Goal: Information Seeking & Learning: Learn about a topic

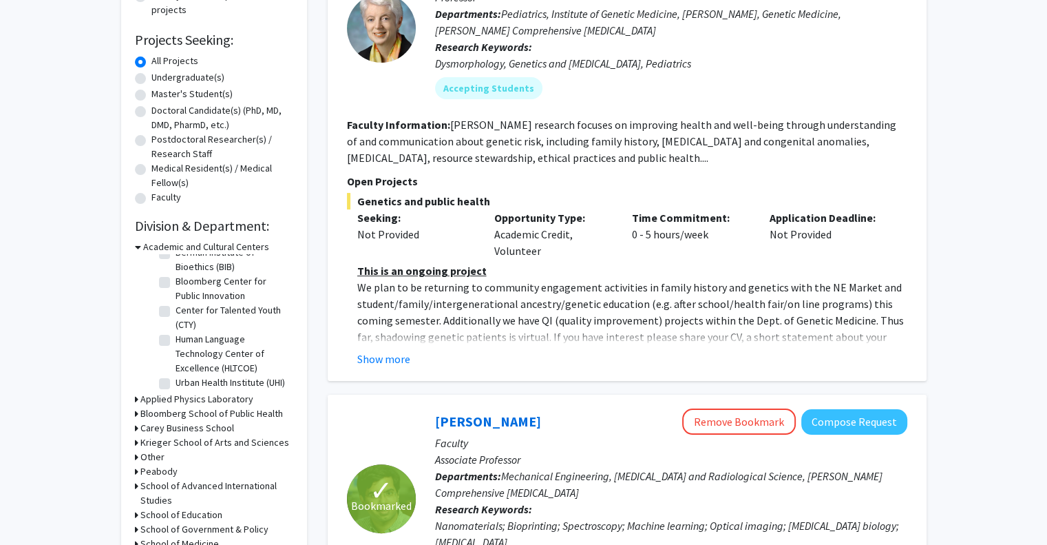
scroll to position [44, 0]
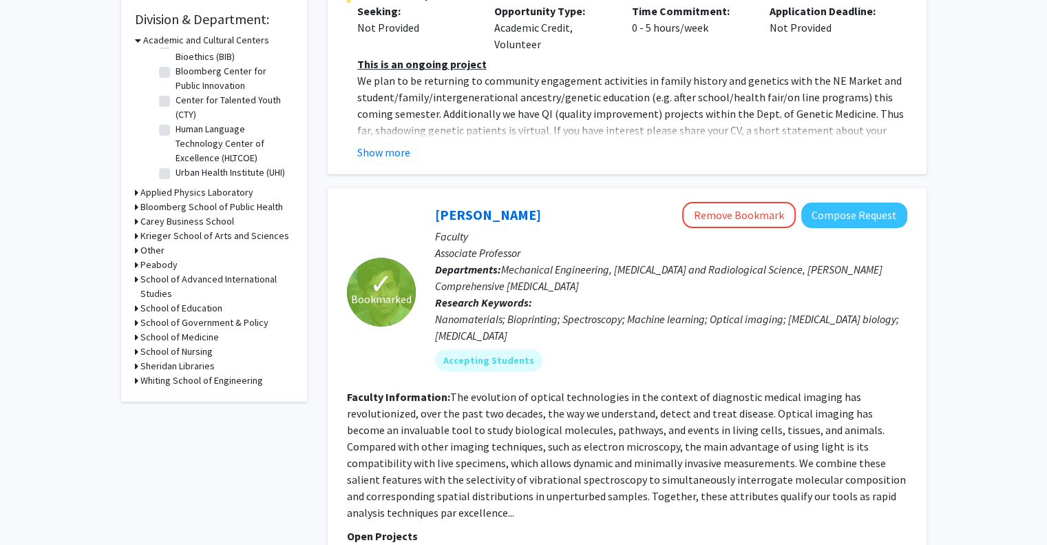
click at [176, 382] on h3 "Whiting School of Engineering" at bounding box center [201, 380] width 123 height 14
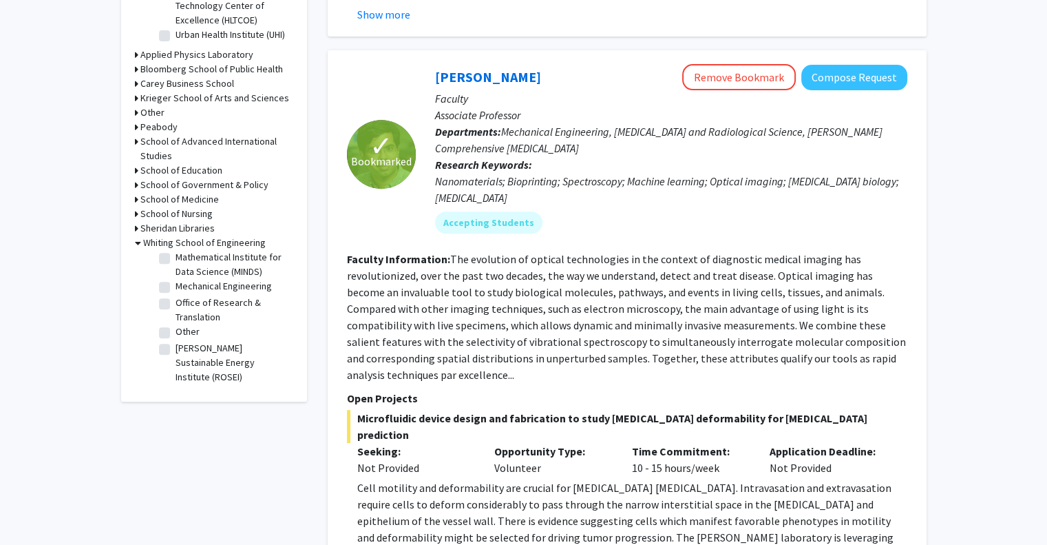
scroll to position [688, 0]
click at [176, 289] on label "Mechanical Engineering" at bounding box center [224, 286] width 96 height 14
click at [176, 288] on input "Mechanical Engineering" at bounding box center [180, 283] width 9 height 9
checkbox input "true"
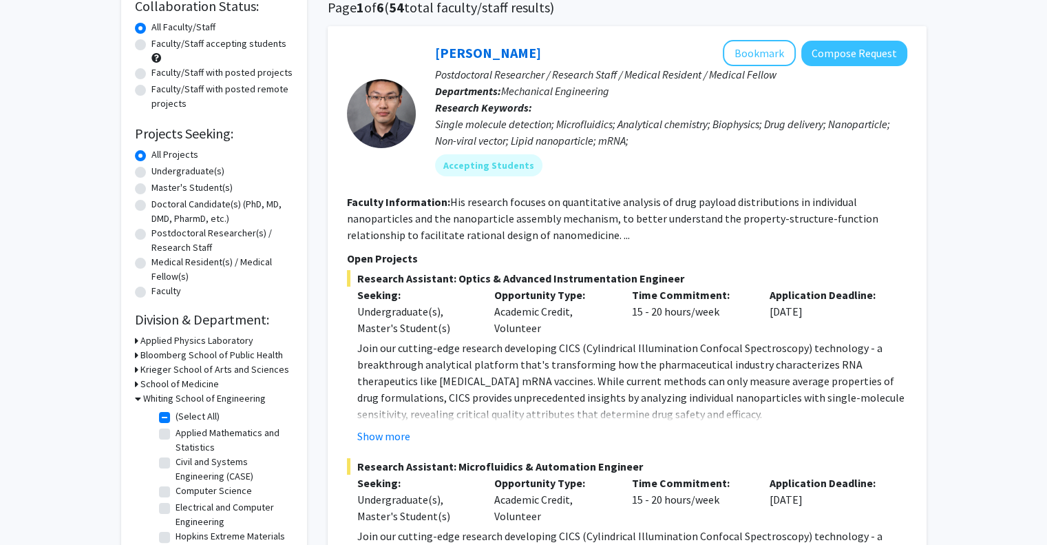
scroll to position [138, 0]
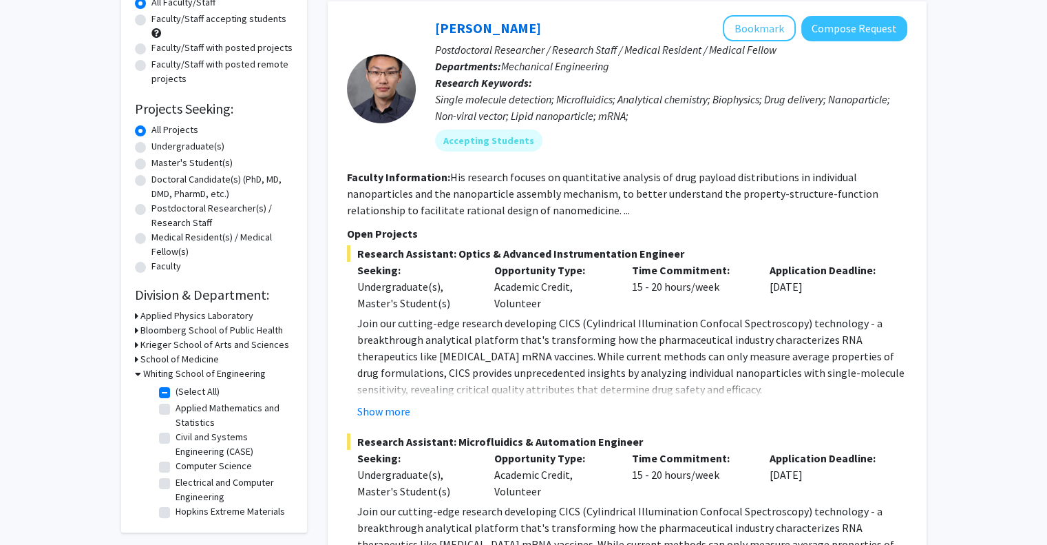
click at [409, 407] on div "Show more" at bounding box center [632, 411] width 550 height 17
click at [397, 406] on button "Show more" at bounding box center [383, 411] width 53 height 17
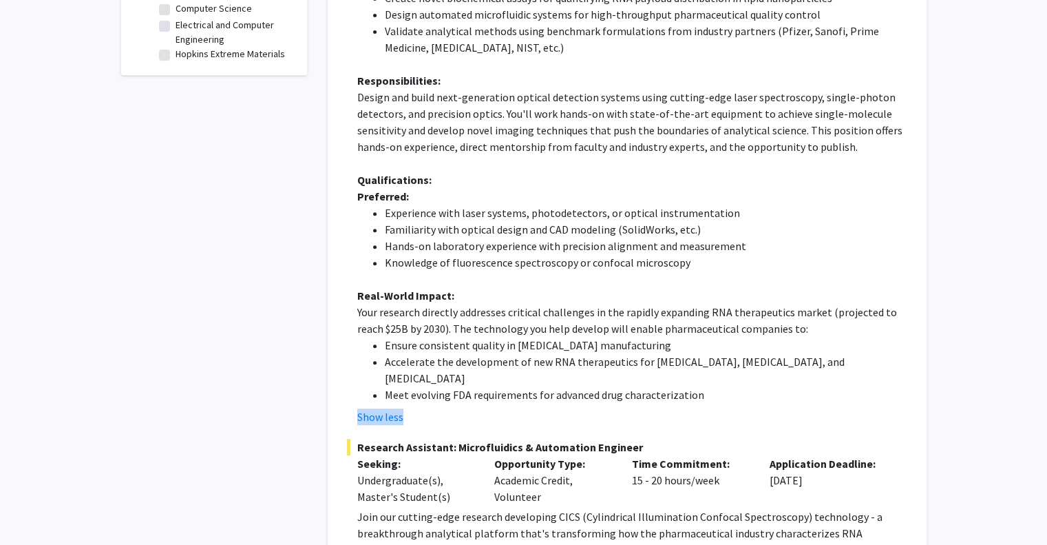
scroll to position [620, 0]
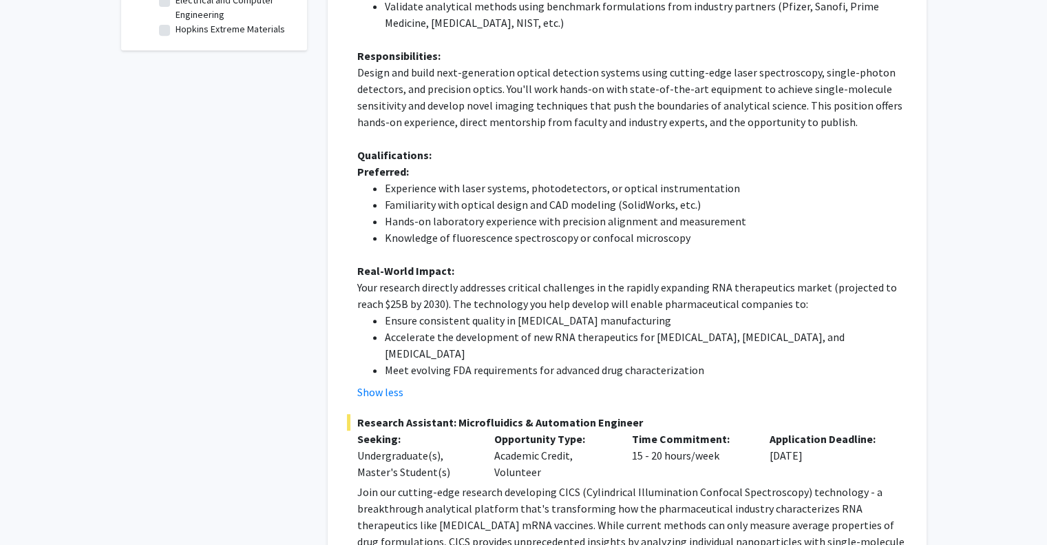
click at [620, 308] on p "Your research directly addresses critical challenges in the rapidly expanding R…" at bounding box center [632, 295] width 550 height 33
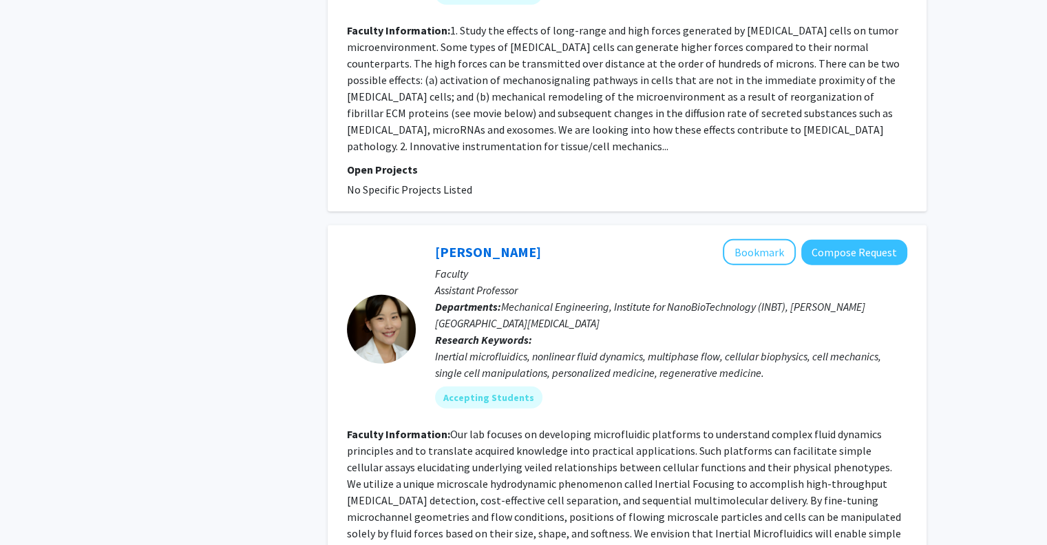
scroll to position [3786, 0]
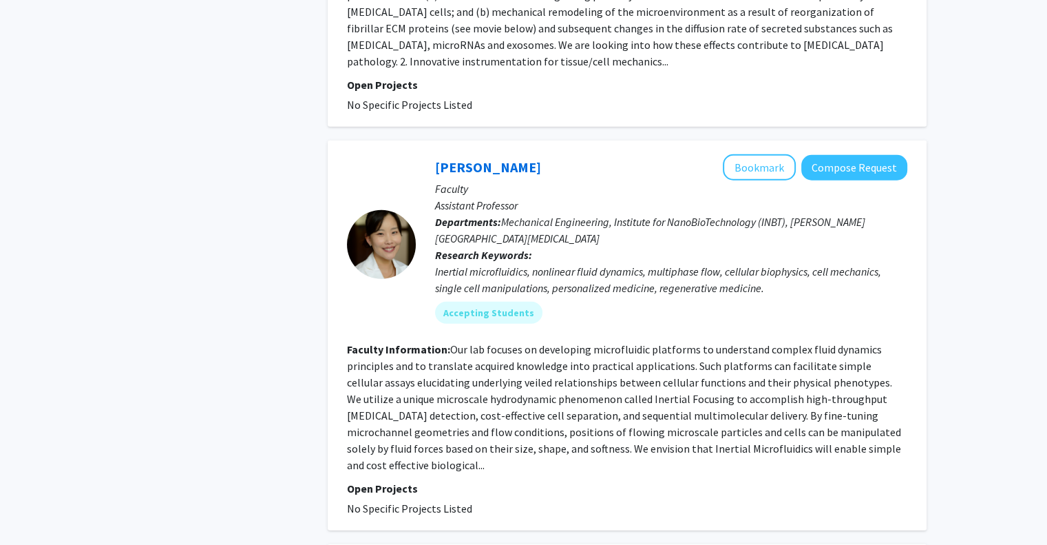
click at [620, 342] on fg-read-more "Our lab focuses on developing microfluidic platforms to understand complex flui…" at bounding box center [624, 406] width 554 height 129
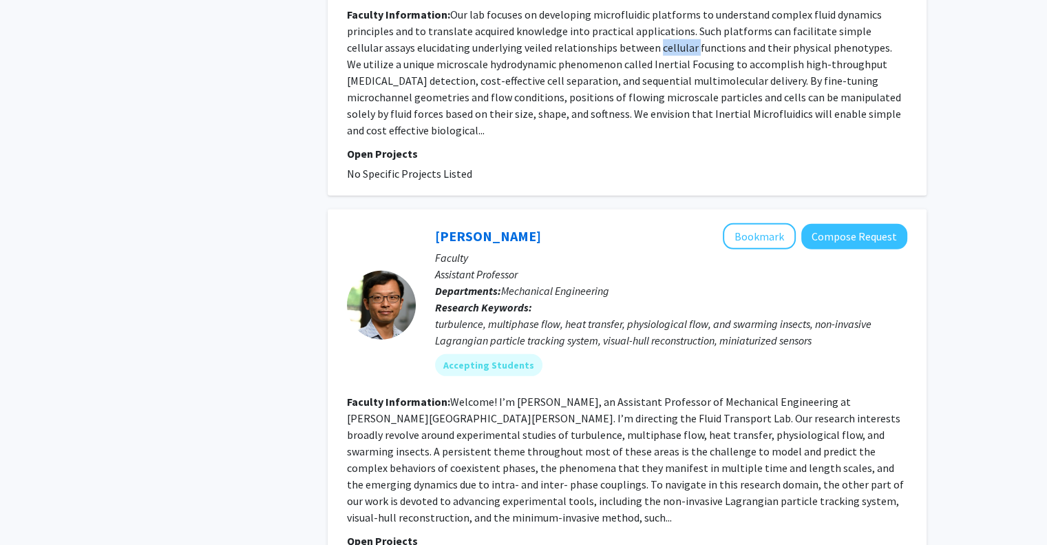
scroll to position [4131, 0]
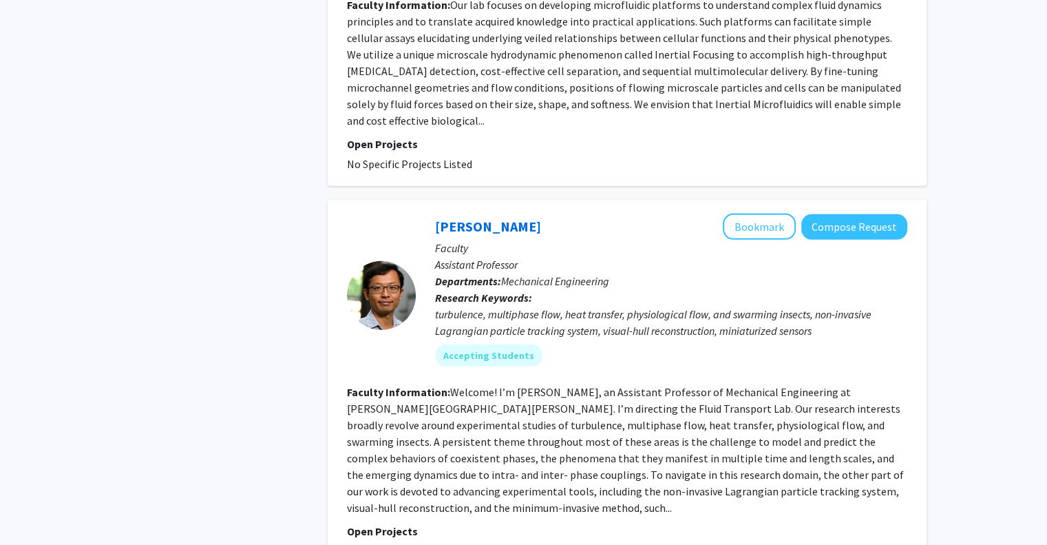
click at [620, 385] on fg-read-more "Welcome! I’m [PERSON_NAME], an Assistant Professor of Mechanical Engineering at…" at bounding box center [625, 449] width 557 height 129
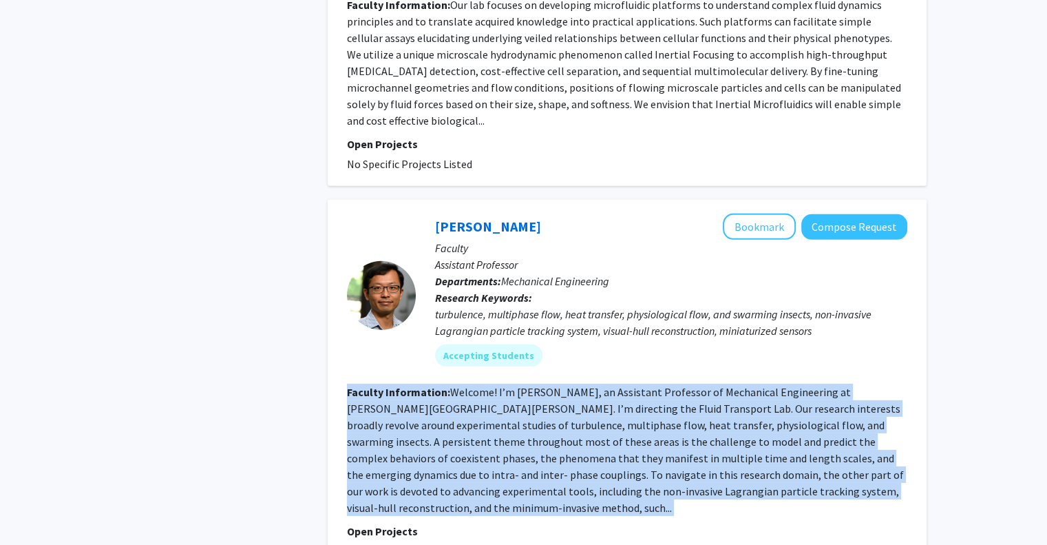
click at [620, 385] on fg-read-more "Welcome! I’m [PERSON_NAME], an Assistant Professor of Mechanical Engineering at…" at bounding box center [625, 449] width 557 height 129
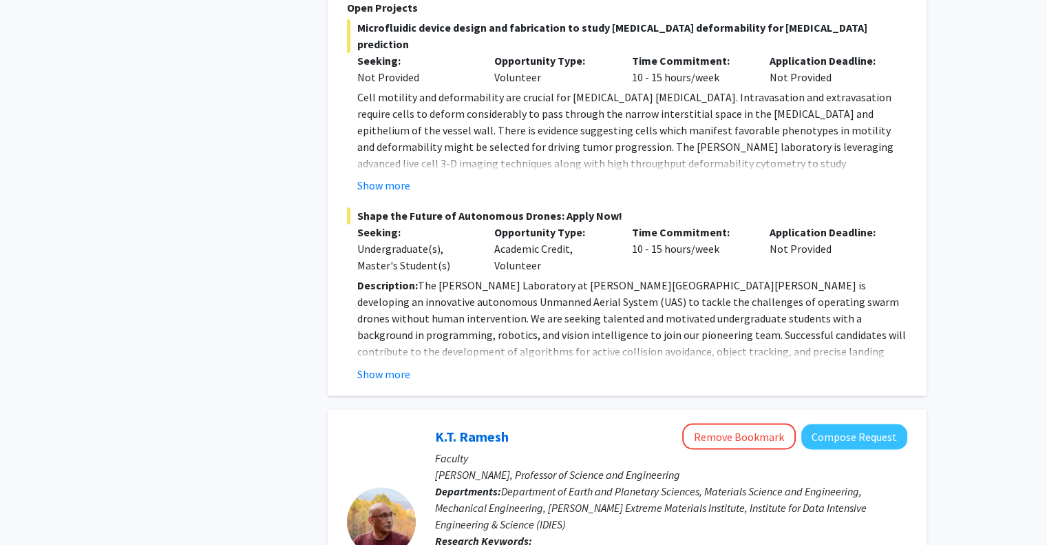
scroll to position [0, 0]
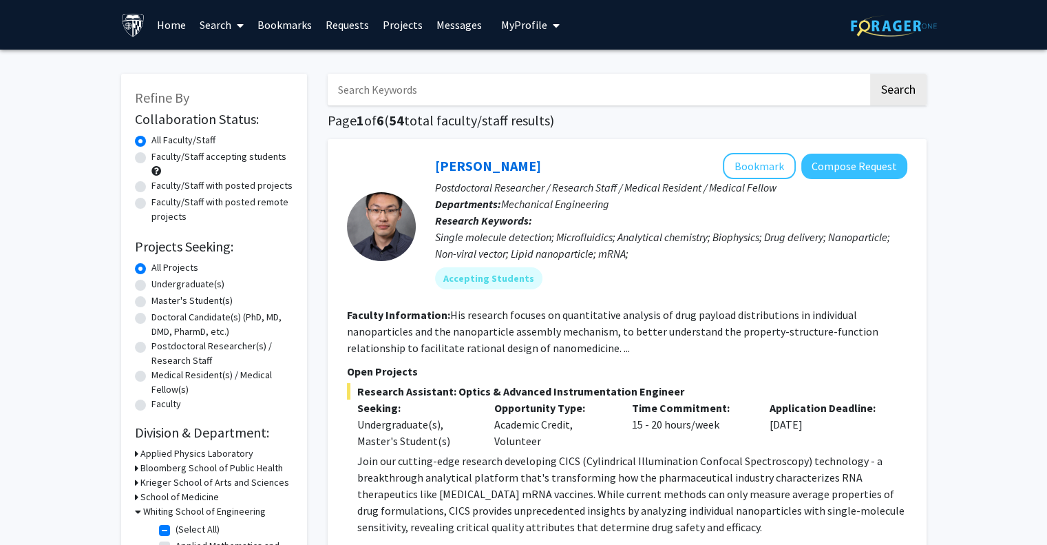
click at [534, 30] on span "My Profile" at bounding box center [524, 25] width 46 height 14
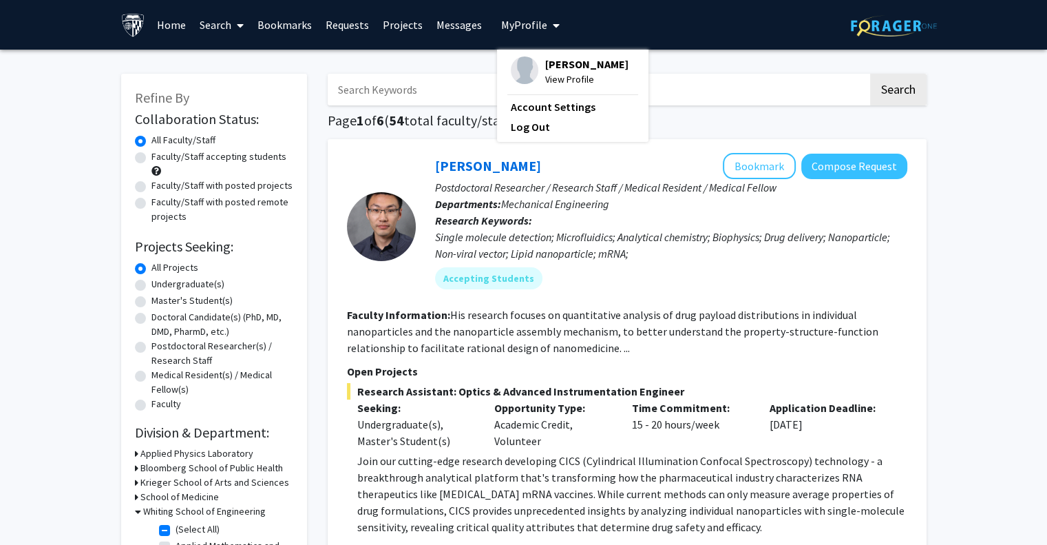
click at [465, 35] on link "Messages" at bounding box center [459, 25] width 59 height 48
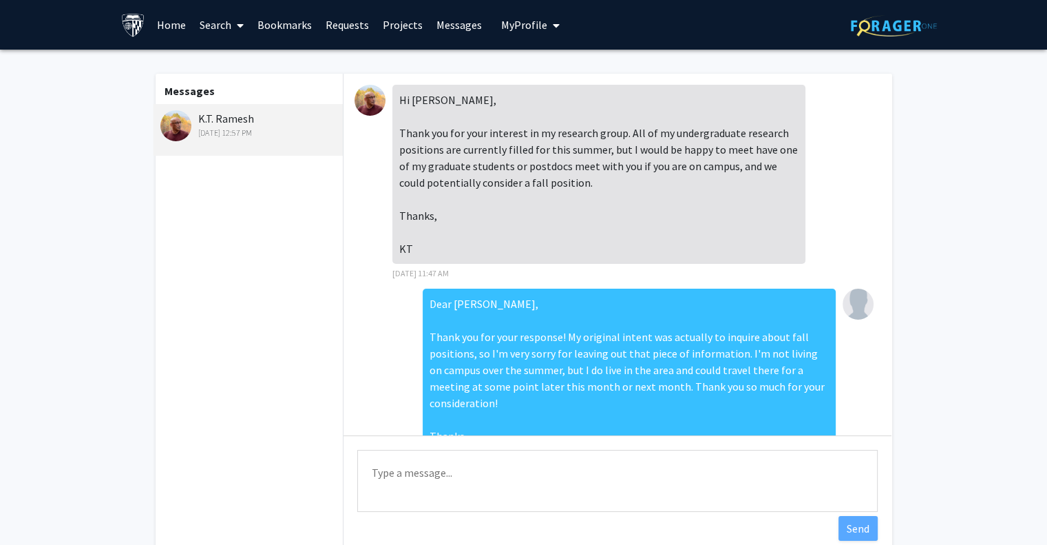
click at [505, 16] on button "My Profile" at bounding box center [530, 25] width 67 height 50
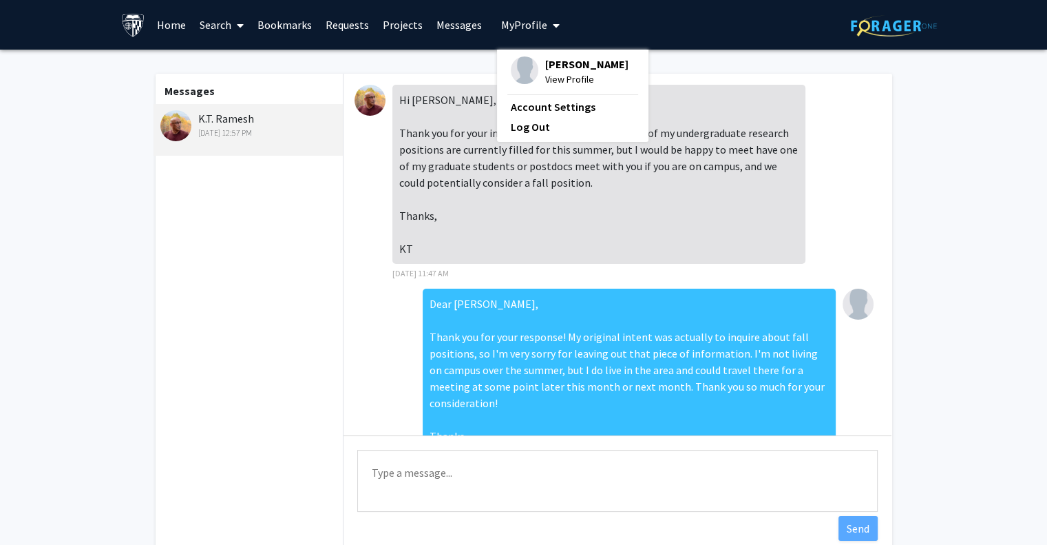
click at [423, 21] on link "Projects" at bounding box center [403, 25] width 54 height 48
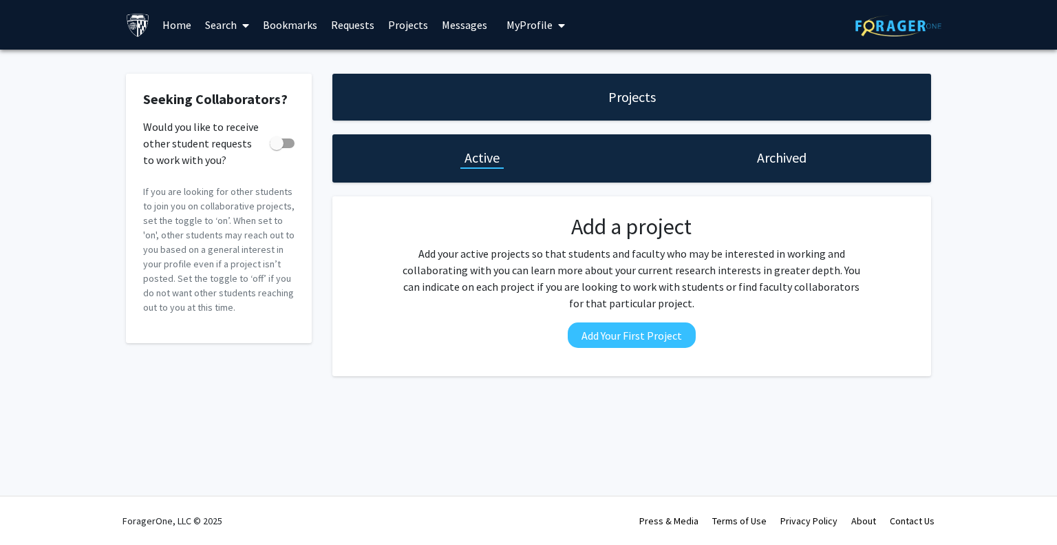
click at [546, 23] on span "My Profile" at bounding box center [530, 25] width 46 height 14
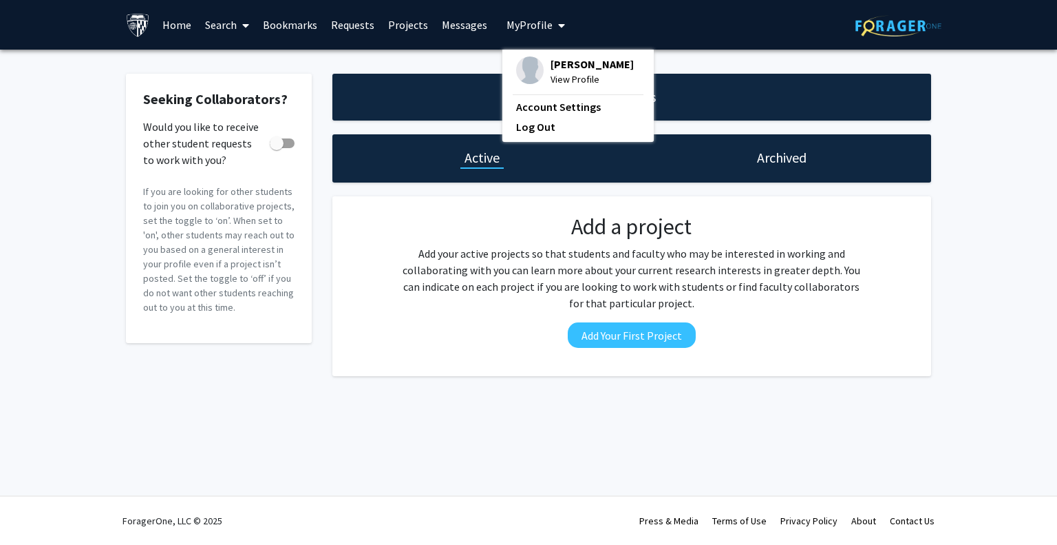
drag, startPoint x: 311, startPoint y: 71, endPoint x: 286, endPoint y: 71, distance: 24.8
click at [310, 71] on div "Seeking Collaborators? Would you like to receive other student requests to work…" at bounding box center [528, 228] width 1057 height 357
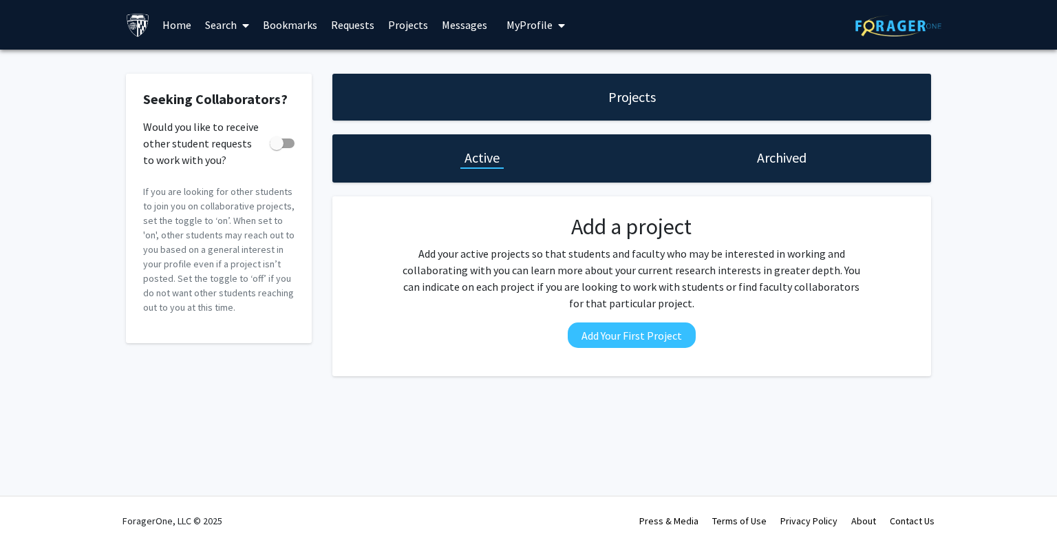
click at [171, 27] on link "Home" at bounding box center [177, 25] width 43 height 48
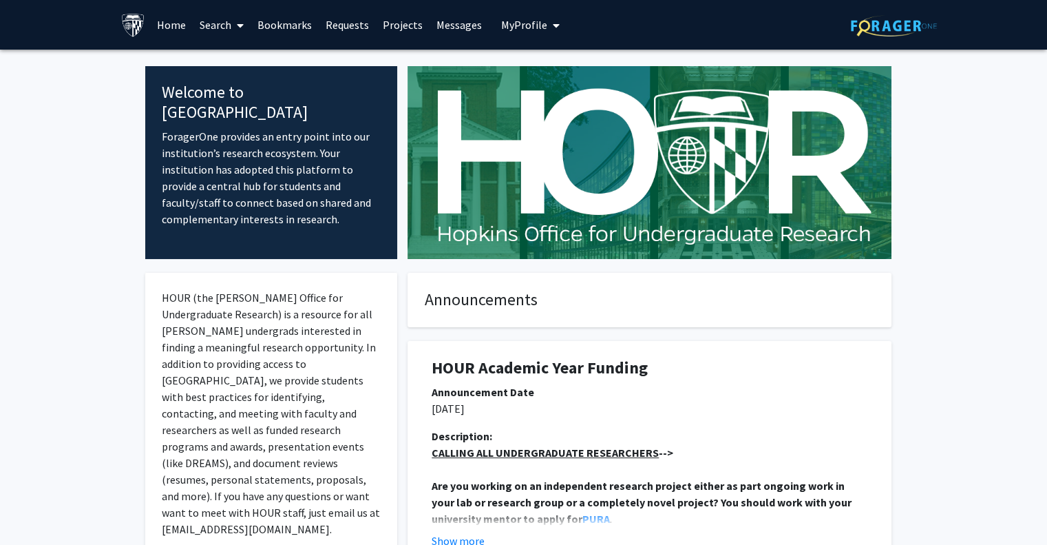
click at [267, 26] on link "Bookmarks" at bounding box center [285, 25] width 68 height 48
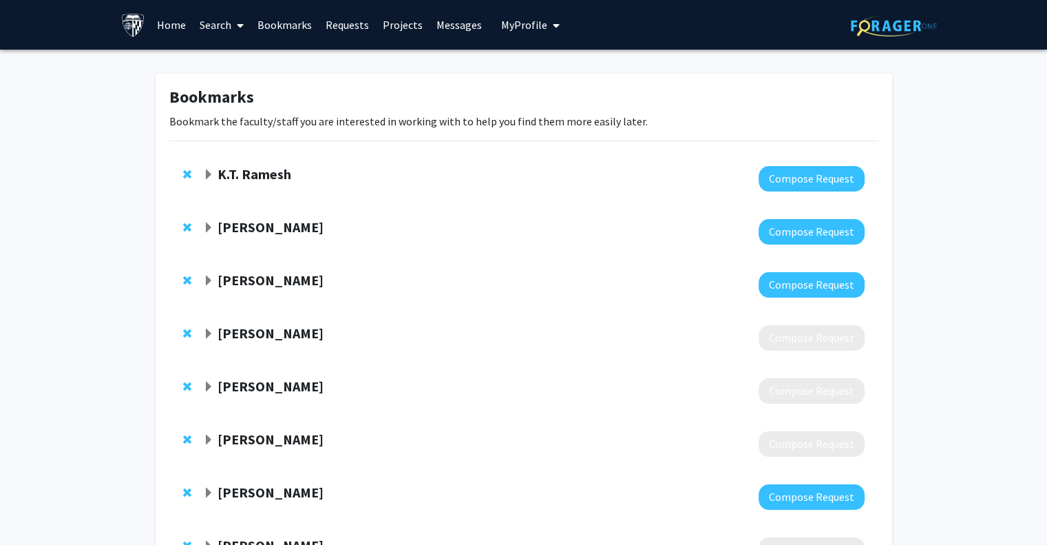
click at [325, 24] on link "Requests" at bounding box center [347, 25] width 57 height 48
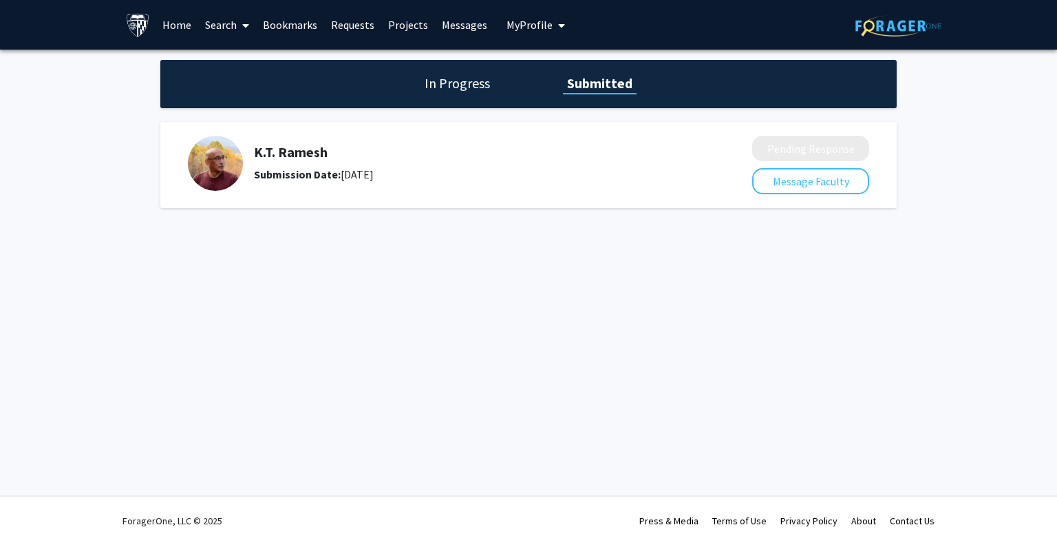
click at [448, 80] on h1 "In Progress" at bounding box center [458, 83] width 74 height 19
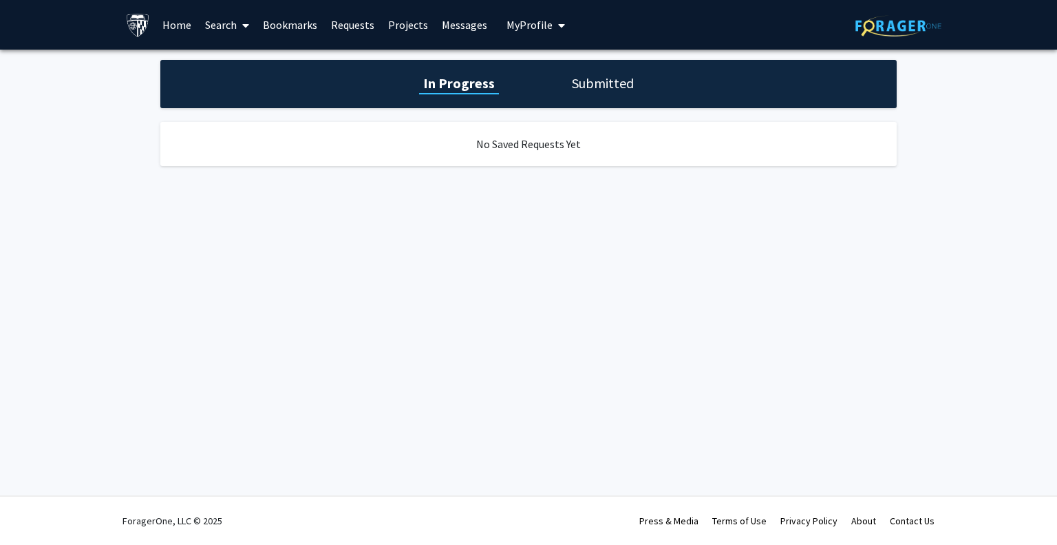
click at [574, 74] on h1 "Submitted" at bounding box center [603, 83] width 70 height 19
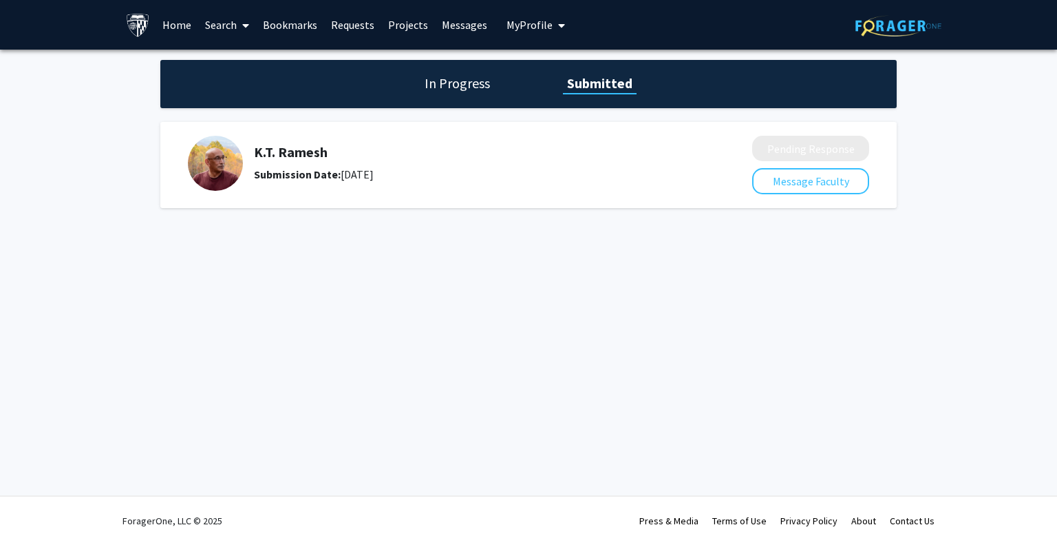
click at [556, 180] on div "Submission Date: [DATE]" at bounding box center [466, 174] width 425 height 17
drag, startPoint x: 325, startPoint y: 158, endPoint x: 504, endPoint y: 171, distance: 179.5
click at [328, 162] on div "[PERSON_NAME] Submission Date: [DATE]" at bounding box center [466, 163] width 425 height 39
click at [688, 173] on div "[PERSON_NAME] Submission Date: [DATE]" at bounding box center [460, 163] width 545 height 55
click at [446, 85] on h1 "In Progress" at bounding box center [458, 83] width 74 height 19
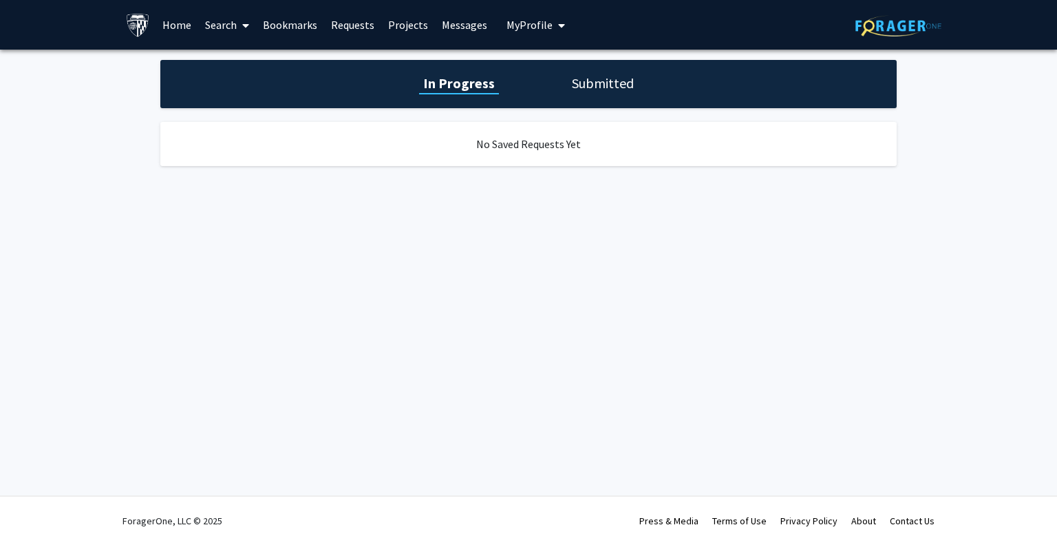
click at [587, 87] on h1 "Submitted" at bounding box center [603, 83] width 70 height 19
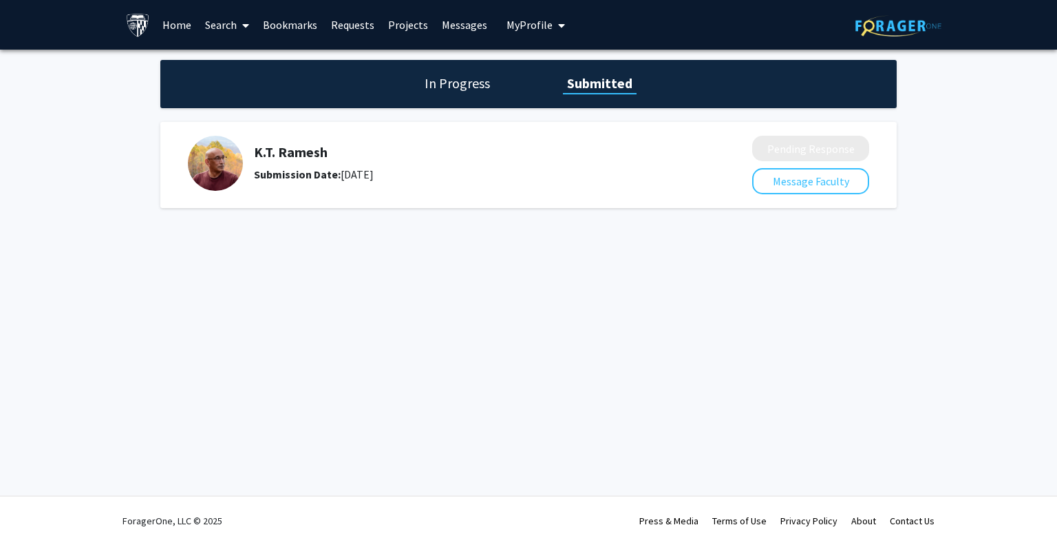
click at [797, 165] on div "Pending Response Message Faculty" at bounding box center [810, 165] width 117 height 59
